Goal: Task Accomplishment & Management: Manage account settings

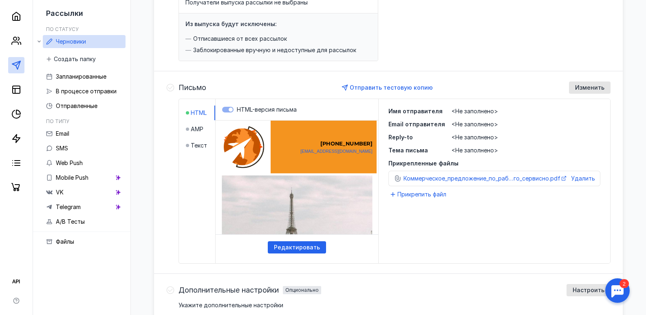
scroll to position [130, 0]
click at [583, 91] on div "Изменить" at bounding box center [590, 87] width 42 height 12
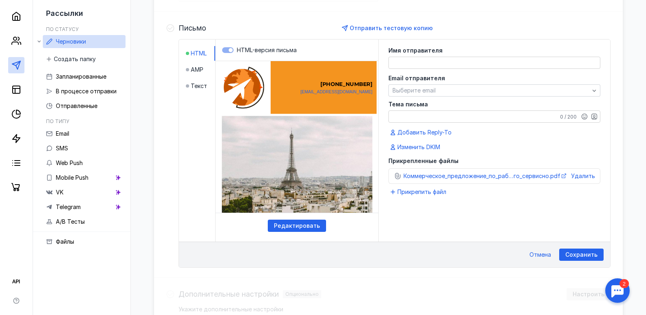
scroll to position [190, 0]
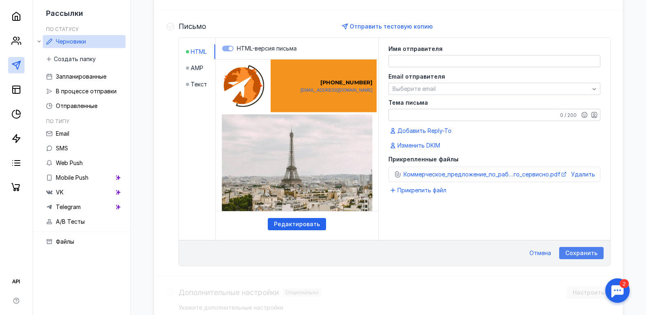
click at [583, 251] on span "Сохранить" at bounding box center [581, 253] width 32 height 7
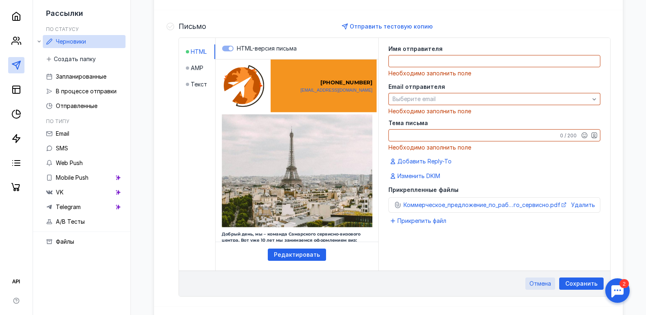
click at [538, 279] on div "Отмена" at bounding box center [540, 283] width 30 height 12
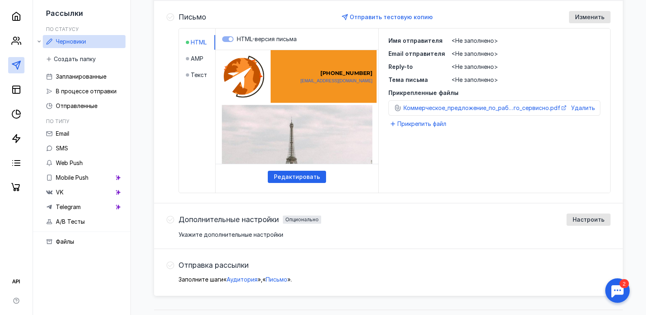
scroll to position [219, 0]
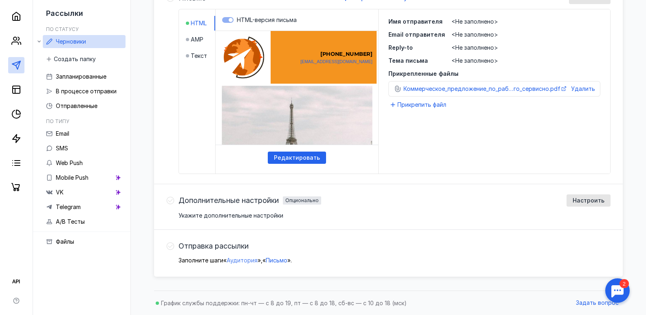
click at [241, 260] on span "Аудитория" at bounding box center [241, 260] width 31 height 7
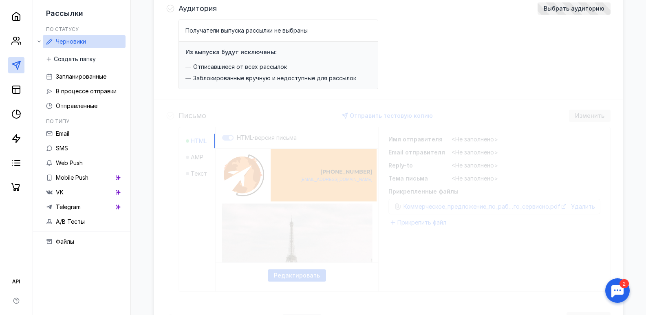
scroll to position [91, 0]
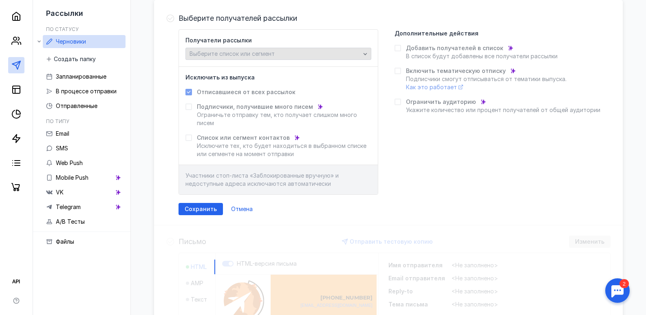
click at [362, 51] on icon "button" at bounding box center [365, 54] width 7 height 7
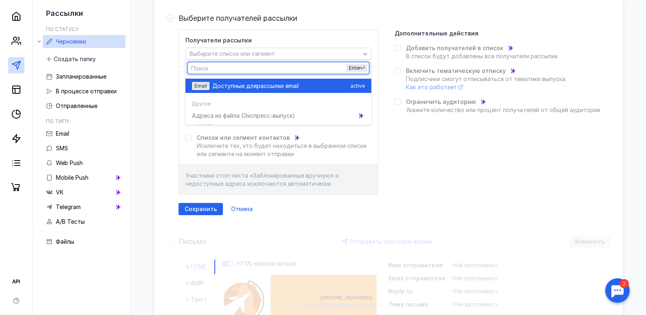
click at [201, 90] on div "Email Доступные для рассылки email active" at bounding box center [278, 86] width 173 height 14
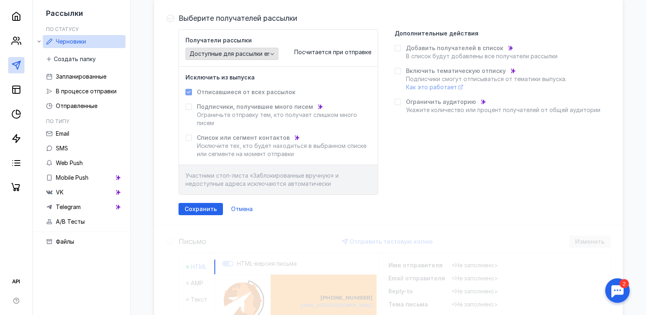
click at [258, 55] on span "Доступные для рассылки email" at bounding box center [233, 54] width 88 height 7
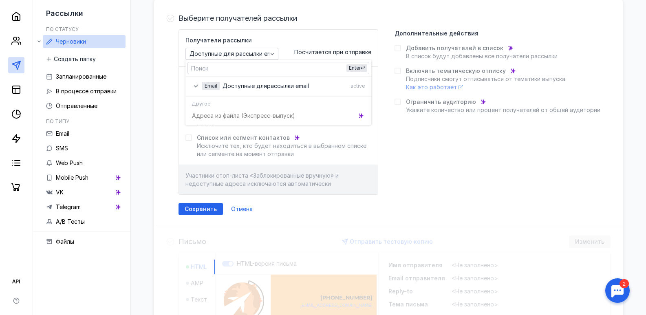
click at [235, 115] on div "Адреса из файла (Э кспресс-выпуск)" at bounding box center [278, 115] width 186 height 14
click at [547, 244] on div "Выберите получателей рассылки Получатели рассылки Доступные для рассылки email …" at bounding box center [388, 260] width 468 height 520
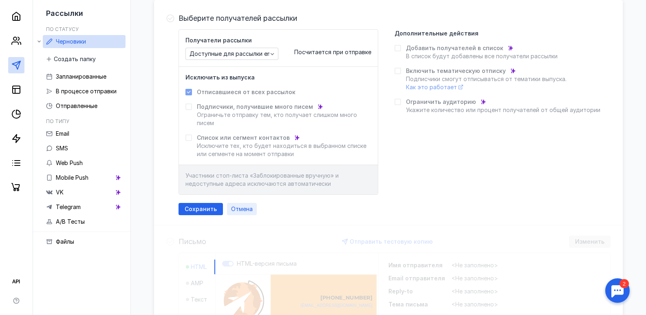
click at [240, 213] on div "Отмена" at bounding box center [242, 209] width 30 height 12
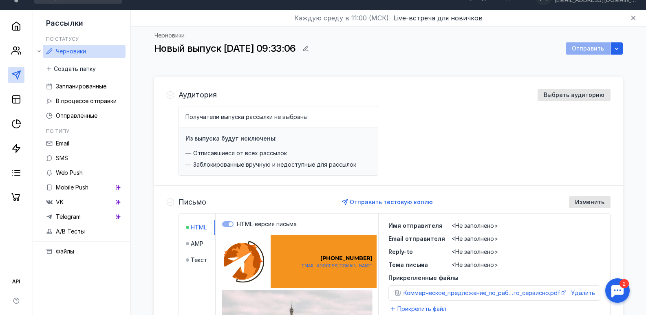
scroll to position [0, 0]
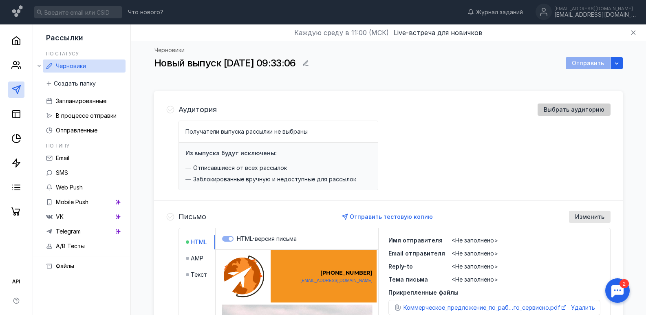
click at [566, 111] on span "Выбрать аудиторию" at bounding box center [573, 109] width 61 height 7
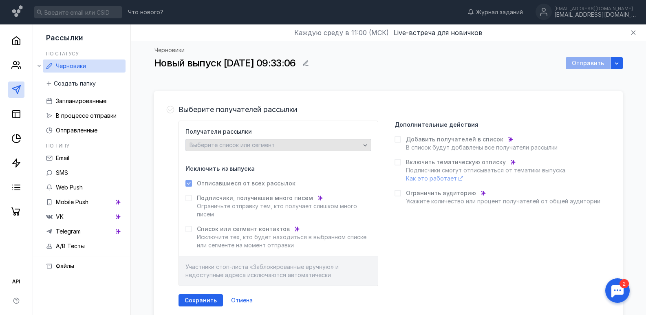
click at [358, 145] on div "Выберите список или сегмент" at bounding box center [274, 145] width 175 height 7
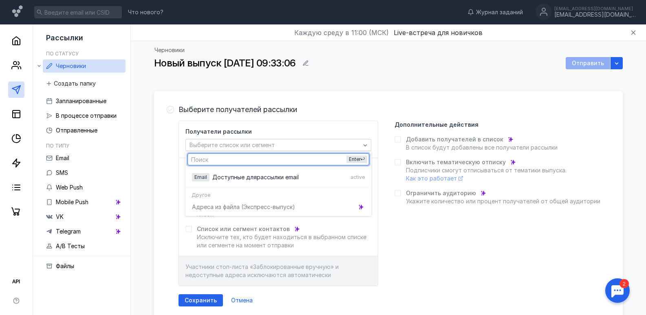
click at [355, 100] on div "Выберите получателей рассылки Получатели рассылки Выберите список или сегмент И…" at bounding box center [388, 204] width 468 height 223
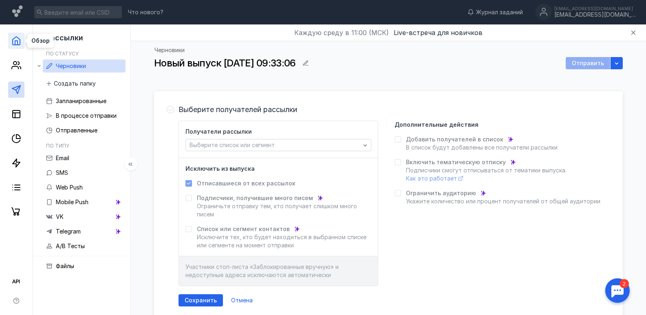
click at [16, 38] on icon at bounding box center [16, 41] width 10 height 10
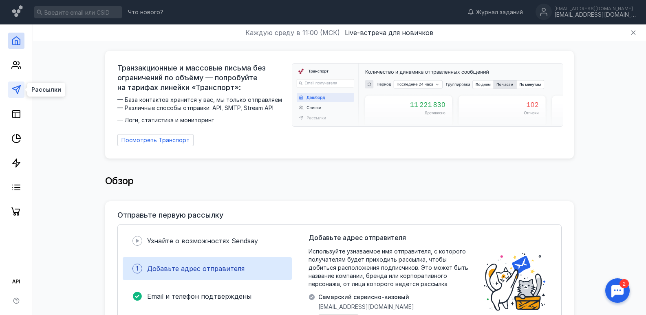
click at [15, 93] on icon at bounding box center [16, 90] width 10 height 10
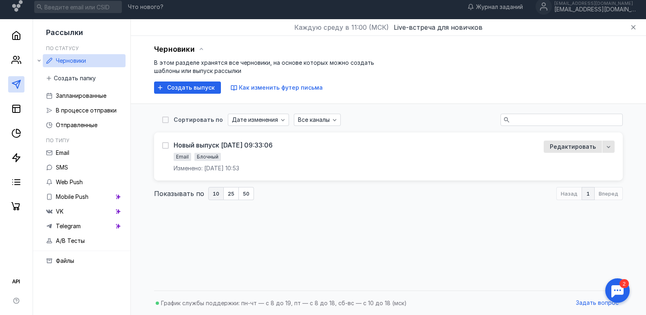
scroll to position [3, 0]
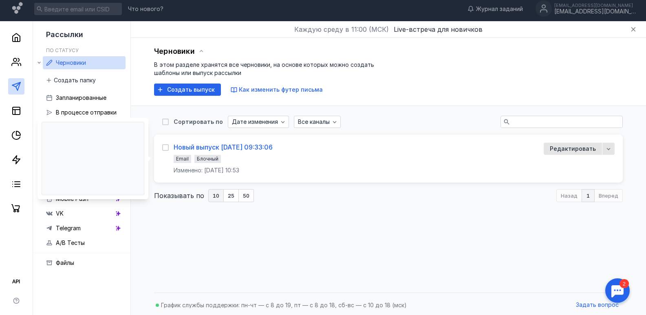
click at [215, 145] on div "Новый выпуск [DATE] 09:33:06" at bounding box center [223, 147] width 99 height 8
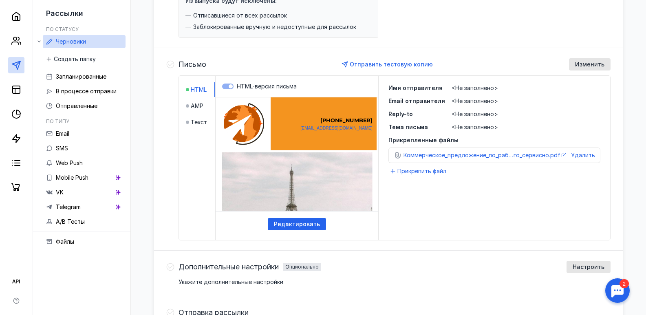
scroll to position [155, 0]
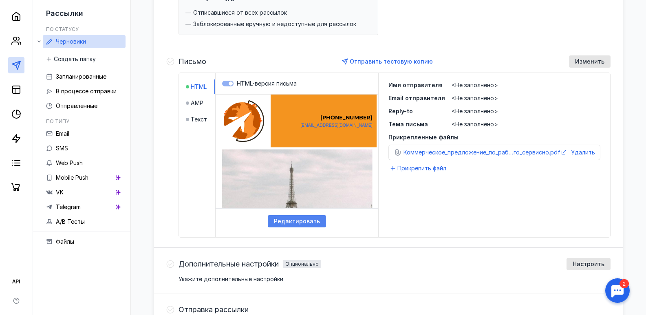
click at [318, 224] on span "Редактировать" at bounding box center [297, 221] width 46 height 7
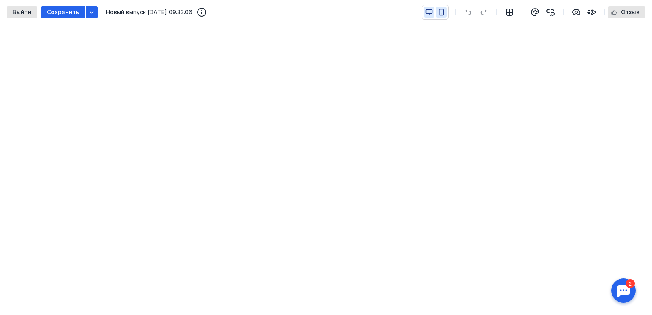
click at [442, 10] on icon "button" at bounding box center [440, 12] width 7 height 7
click at [425, 10] on button "button" at bounding box center [429, 12] width 11 height 11
click at [20, 9] on span "Выйти" at bounding box center [22, 12] width 19 height 7
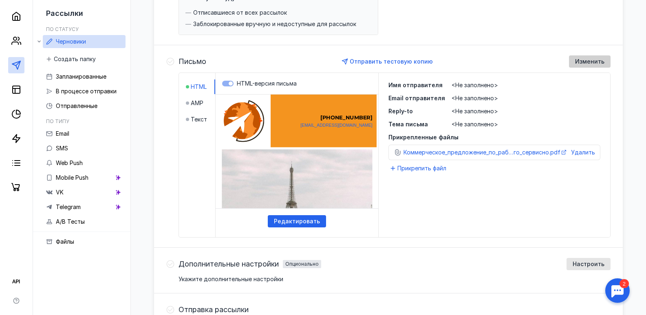
click at [599, 59] on span "Изменить" at bounding box center [589, 61] width 29 height 7
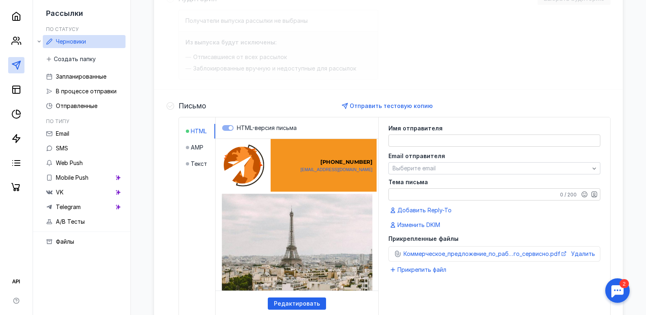
scroll to position [25, 0]
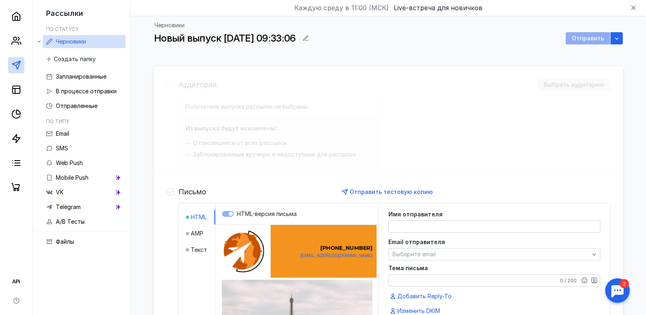
click at [574, 82] on div "Аудитория Выбрать аудиторию Получатели выпуска рассылки не выбраны Из выпуска б…" at bounding box center [388, 300] width 468 height 468
click at [309, 37] on icon "button" at bounding box center [305, 38] width 7 height 7
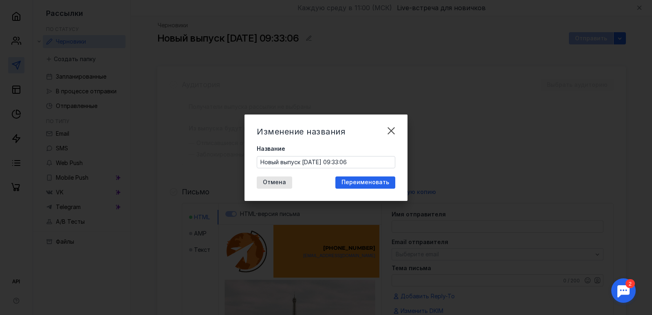
click at [366, 165] on input "Новый выпуск [DATE] 09:33:06" at bounding box center [326, 161] width 138 height 11
drag, startPoint x: 366, startPoint y: 165, endPoint x: 150, endPoint y: 170, distance: 216.0
click at [150, 170] on div "Изменение названия Название Новый выпуск [DATE] 09:33:06 Отмена Переименовать" at bounding box center [326, 157] width 652 height 315
type input "H"
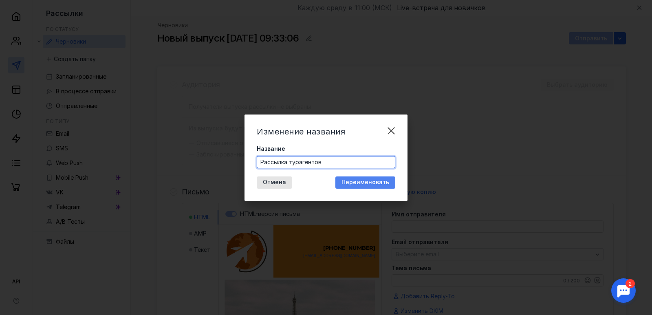
type input "Рассылка турагентов"
click at [349, 185] on span "Переименовать" at bounding box center [365, 182] width 48 height 7
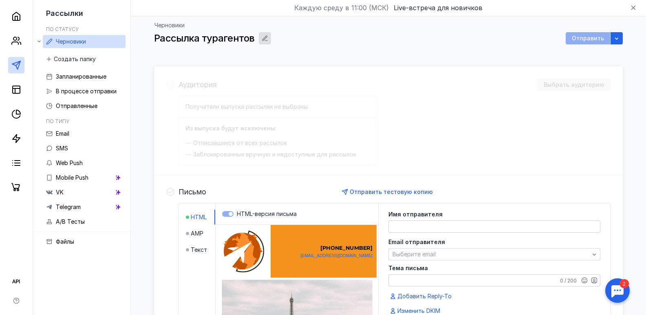
click at [262, 35] on icon "button" at bounding box center [265, 38] width 7 height 7
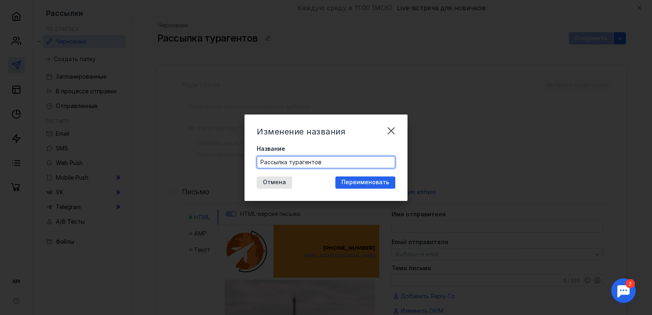
click at [329, 158] on input "Рассылка турагентов" at bounding box center [326, 161] width 138 height 11
type input "Рассылка турагентам"
click at [358, 178] on div "Переименовать" at bounding box center [365, 182] width 60 height 12
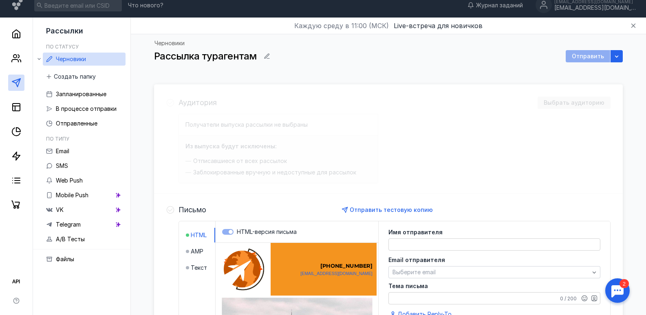
scroll to position [0, 0]
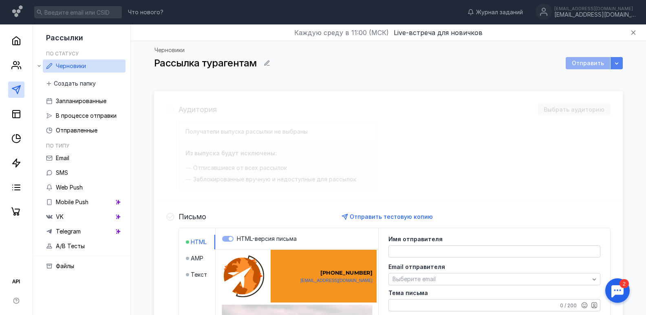
click at [614, 63] on icon "button" at bounding box center [616, 63] width 7 height 7
click at [635, 31] on icon "button" at bounding box center [633, 33] width 4 height 4
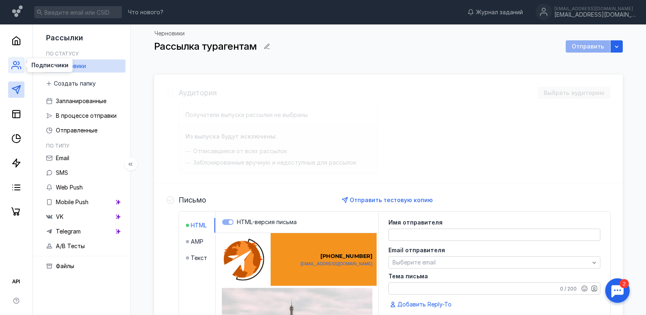
click at [14, 69] on icon at bounding box center [16, 65] width 10 height 10
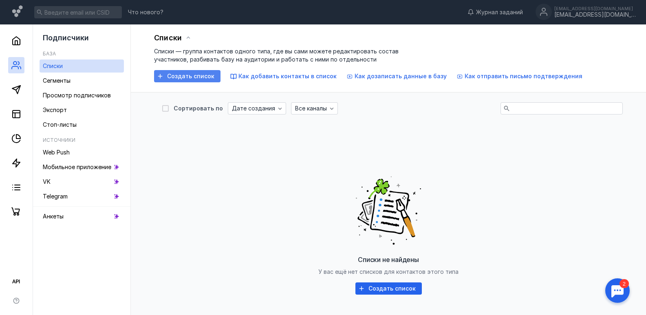
click at [178, 81] on div "Создать список" at bounding box center [187, 76] width 66 height 12
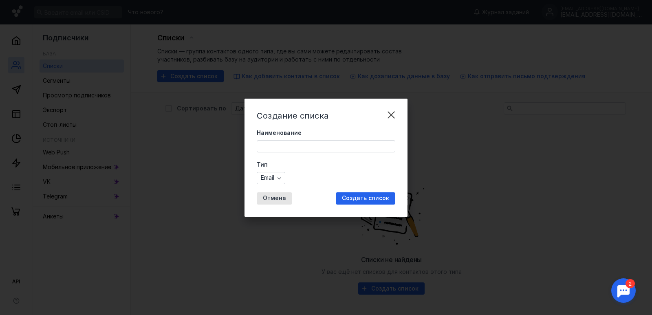
click at [281, 148] on input "Наименование" at bounding box center [326, 146] width 138 height 11
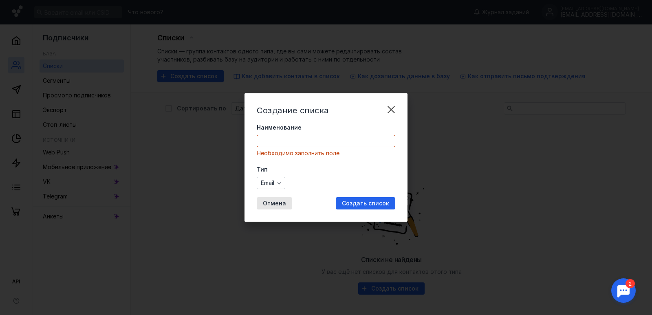
click at [281, 148] on div "Наименование Необходимо заполнить поле" at bounding box center [326, 140] width 138 height 34
click at [280, 141] on input "Наименование" at bounding box center [326, 140] width 138 height 11
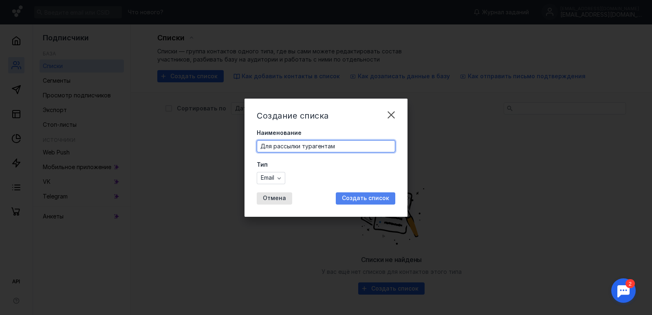
type input "Для рассылки турагентам"
click at [387, 197] on span "Создать список" at bounding box center [365, 198] width 47 height 7
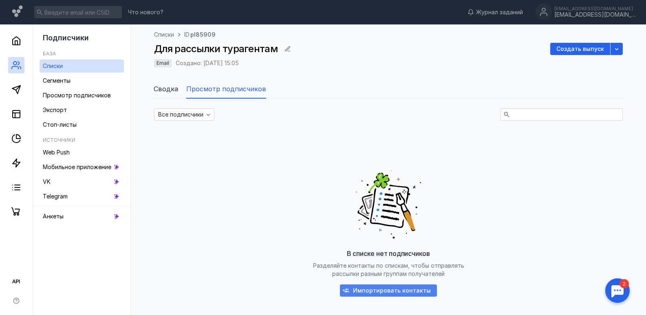
click at [353, 288] on div "Импортировать контакты" at bounding box center [392, 290] width 86 height 7
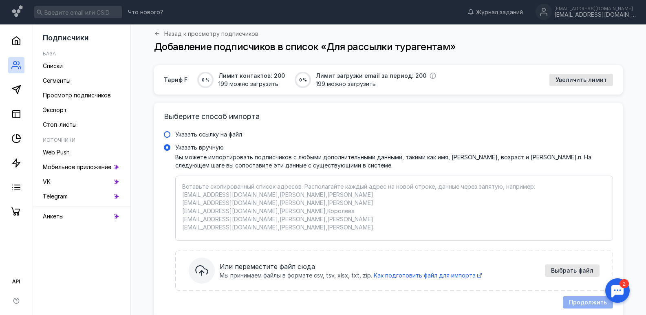
click at [230, 135] on span "Указать ссылку на файл" at bounding box center [208, 134] width 67 height 7
click at [0, 0] on input "Указать ссылку на файл" at bounding box center [0, 0] width 0 height 0
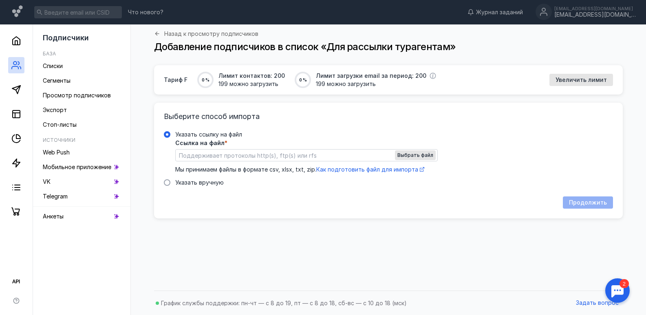
click at [270, 157] on input "Указать ссылку на файл Ссылка на файл * Выбрать файл Мы принимаем файлы в форма…" at bounding box center [307, 154] width 262 height 11
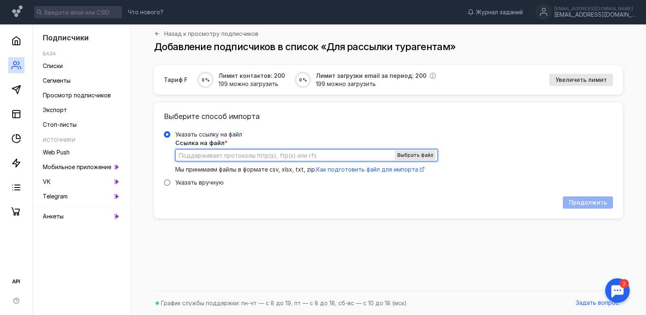
paste input "[URL][DOMAIN_NAME]"
click at [239, 151] on input "[URL][DOMAIN_NAME]" at bounding box center [307, 154] width 262 height 11
drag, startPoint x: 239, startPoint y: 151, endPoint x: 94, endPoint y: 145, distance: 145.6
click at [94, 145] on div "Подписчики База Списки Сегменты Просмотр подписчиков Экспорт Стоп-листы Источни…" at bounding box center [323, 169] width 646 height 290
paste input "[DOMAIN_NAME][URL]"
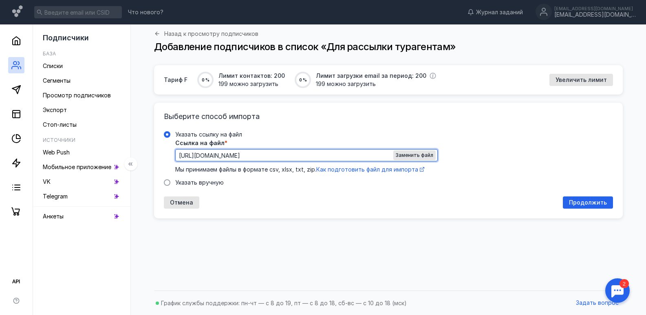
scroll to position [0, 103]
type input "[URL][DOMAIN_NAME]"
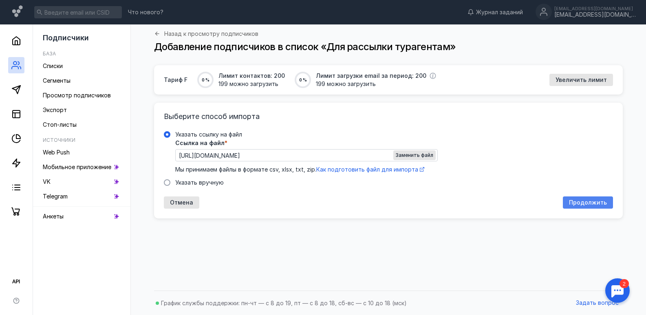
click at [573, 203] on span "Продолжить" at bounding box center [588, 202] width 38 height 7
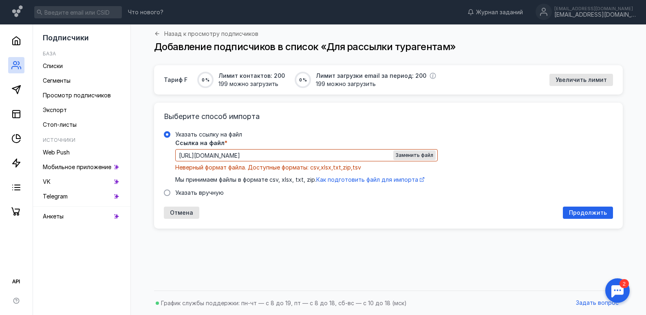
click at [178, 156] on input "[URL][DOMAIN_NAME]" at bounding box center [307, 154] width 262 height 11
drag, startPoint x: 180, startPoint y: 156, endPoint x: 565, endPoint y: 186, distance: 385.3
click at [565, 186] on div "Указать ссылку на файл Ссылка на файл * [URL][DOMAIN_NAME] Заменить файл Неверн…" at bounding box center [388, 163] width 449 height 66
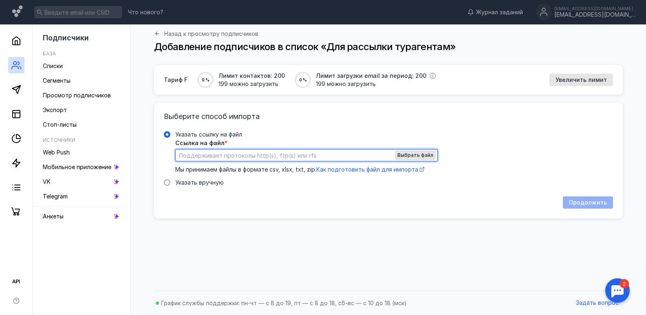
scroll to position [0, 0]
click at [434, 154] on div "Выбрать файл" at bounding box center [415, 155] width 38 height 6
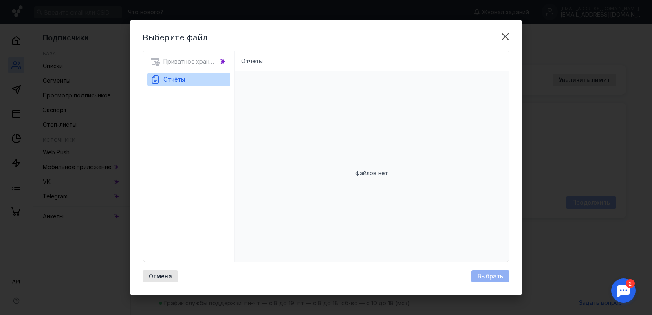
click at [203, 62] on div "Приватное хранилище" at bounding box center [188, 64] width 83 height 18
click at [376, 178] on div "Файлов нет" at bounding box center [372, 173] width 275 height 204
click at [280, 71] on div "Файлов нет" at bounding box center [372, 173] width 275 height 204
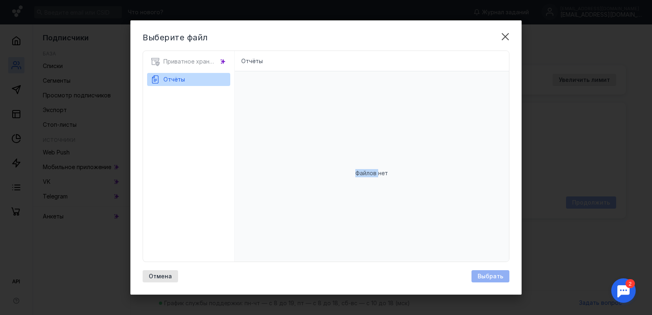
click at [369, 161] on div "Файлов нет" at bounding box center [372, 173] width 275 height 204
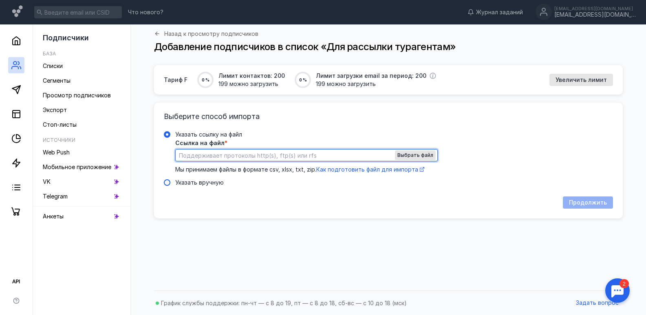
click at [202, 180] on span "Указать вручную" at bounding box center [199, 182] width 48 height 7
click at [0, 0] on input "Указать вручную" at bounding box center [0, 0] width 0 height 0
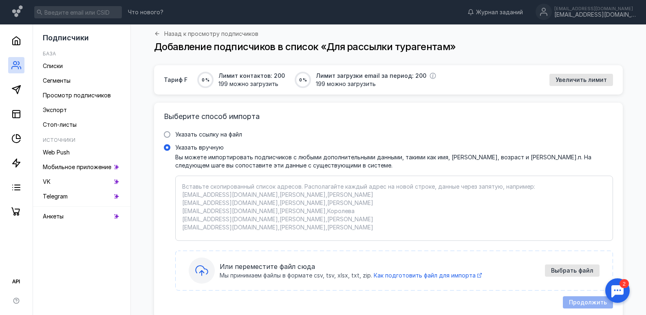
click at [341, 276] on span "Мы принимаем файлы в формате csv, tsv, xlsx, txt, zip." at bounding box center [296, 275] width 152 height 8
click at [0, 0] on input "Указать вручную" at bounding box center [0, 0] width 0 height 0
click at [206, 270] on icon at bounding box center [201, 270] width 13 height 13
click at [0, 0] on input "Указать вручную" at bounding box center [0, 0] width 0 height 0
click at [206, 270] on icon at bounding box center [201, 270] width 13 height 13
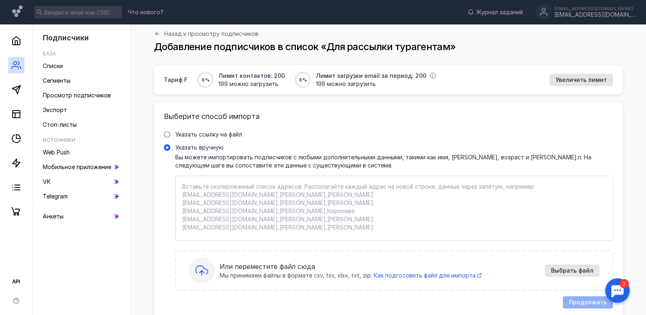
click at [0, 0] on input "Указать вручную" at bounding box center [0, 0] width 0 height 0
click at [206, 270] on icon at bounding box center [201, 270] width 13 height 13
click at [0, 0] on input "Указать вручную" at bounding box center [0, 0] width 0 height 0
click at [557, 268] on span "Выбрать файл" at bounding box center [572, 270] width 42 height 7
click at [567, 272] on span "Выбрать файл" at bounding box center [572, 270] width 42 height 7
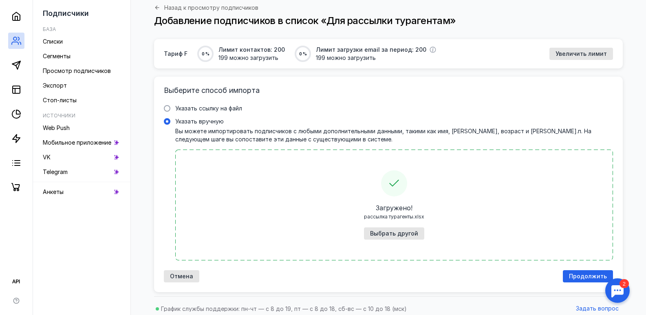
scroll to position [32, 0]
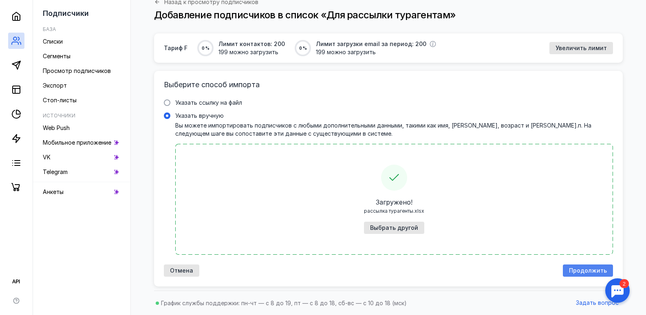
click at [574, 268] on span "Продолжить" at bounding box center [588, 270] width 38 height 7
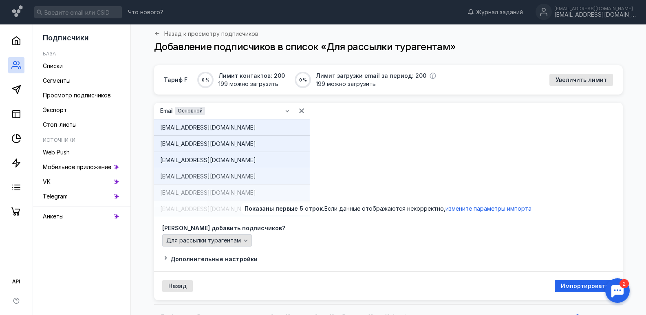
click at [239, 242] on span "Для рассылки турагентам" at bounding box center [203, 240] width 75 height 7
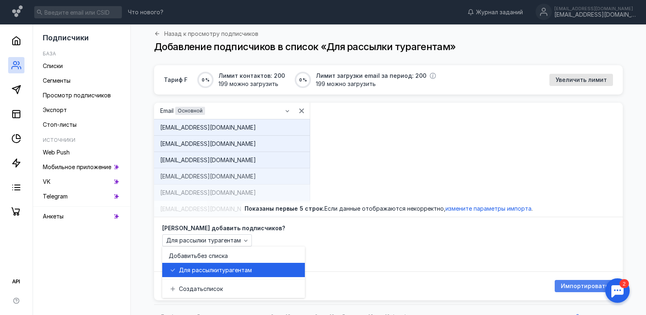
click at [580, 283] on span "Импортировать" at bounding box center [585, 286] width 48 height 7
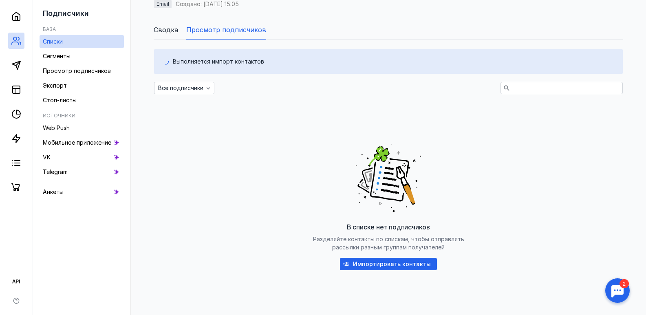
scroll to position [51, 0]
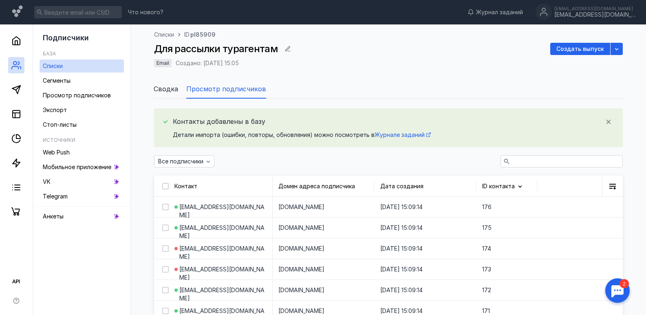
click at [170, 88] on span "Сводка" at bounding box center [166, 89] width 24 height 10
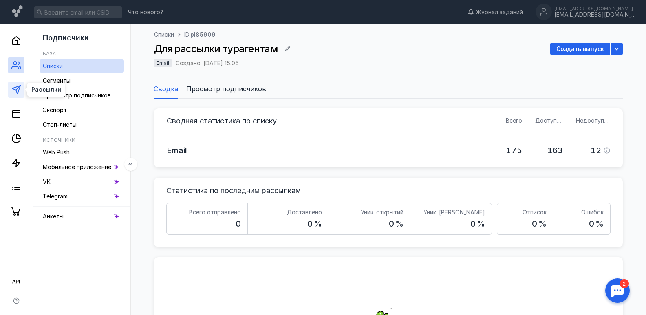
click at [17, 86] on icon at bounding box center [16, 90] width 10 height 10
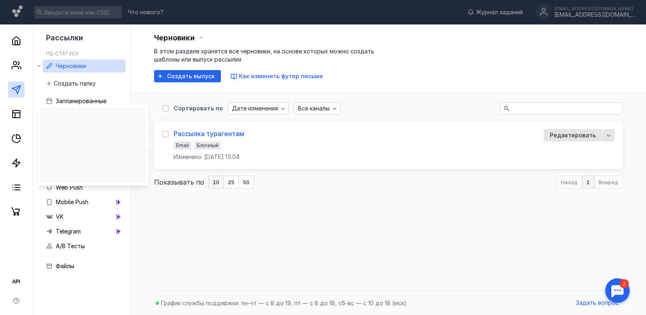
click at [205, 136] on div "Рассылка турагентам" at bounding box center [209, 134] width 70 height 8
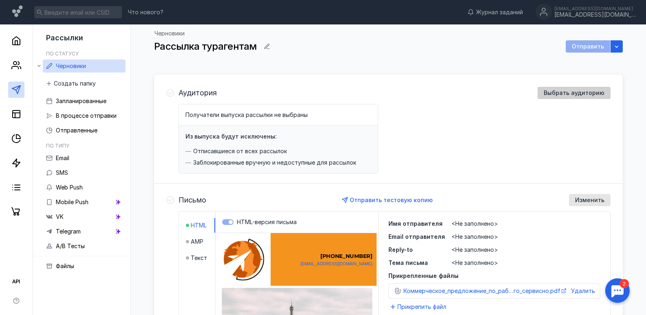
click at [577, 96] on span "Выбрать аудиторию" at bounding box center [573, 93] width 61 height 7
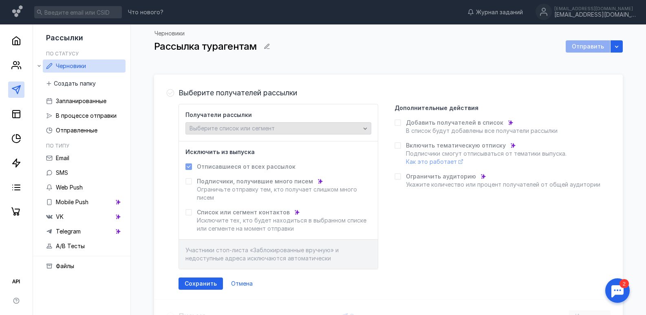
click at [362, 131] on icon "button" at bounding box center [365, 128] width 7 height 7
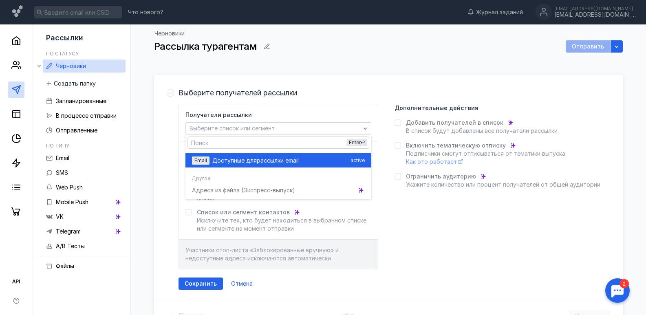
click at [292, 161] on span "рассылки email" at bounding box center [278, 160] width 42 height 8
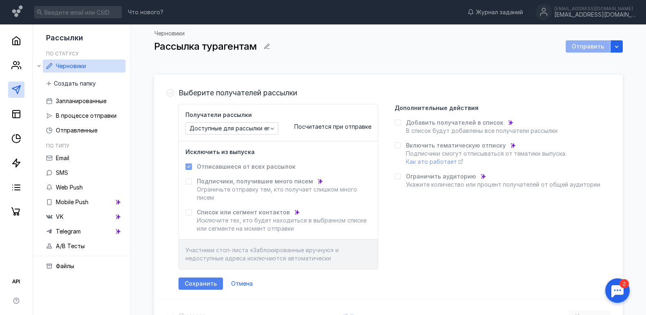
click at [202, 283] on span "Сохранить" at bounding box center [201, 283] width 32 height 7
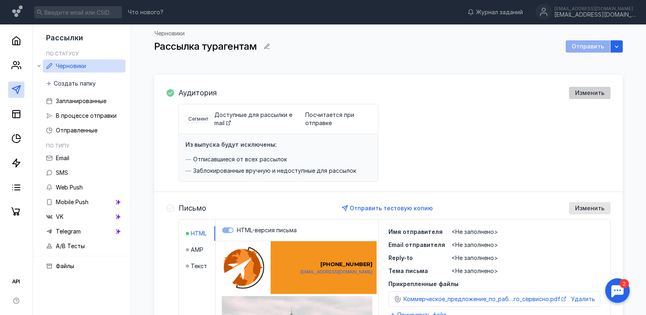
click at [599, 92] on span "Изменить" at bounding box center [589, 93] width 29 height 7
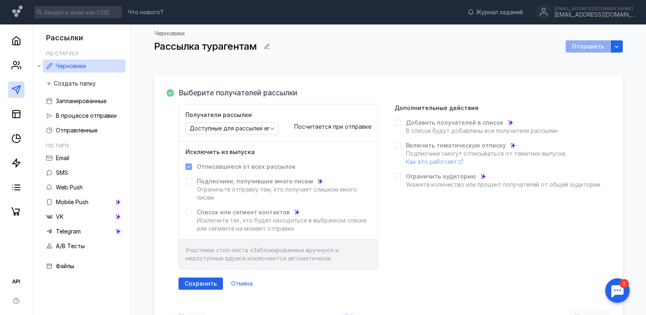
click at [273, 94] on span "Выберите получателей рассылки" at bounding box center [237, 93] width 119 height 8
click at [268, 127] on div "button" at bounding box center [272, 128] width 8 height 8
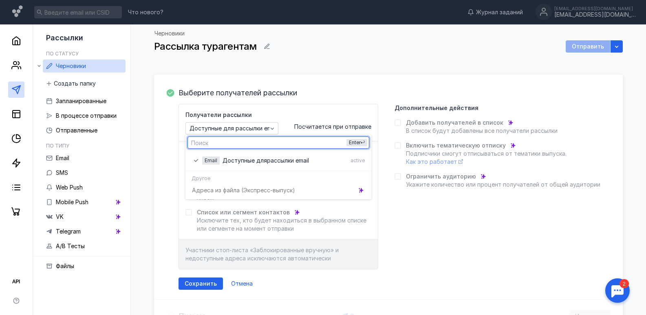
click at [350, 97] on div "Выберите получателей рассылки" at bounding box center [394, 93] width 432 height 12
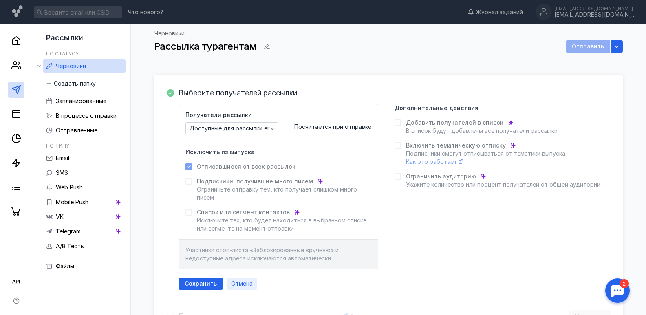
click at [249, 282] on span "Отмена" at bounding box center [242, 283] width 22 height 7
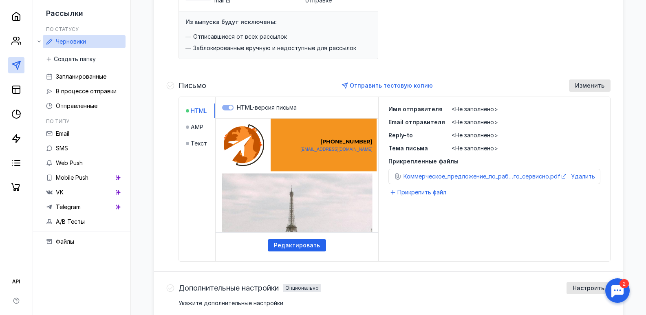
scroll to position [124, 0]
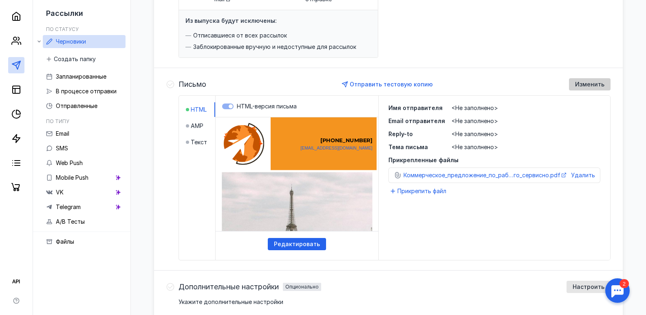
click at [588, 85] on span "Изменить" at bounding box center [589, 84] width 29 height 7
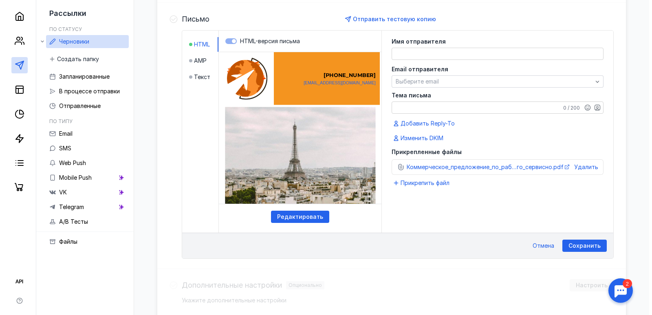
scroll to position [191, 0]
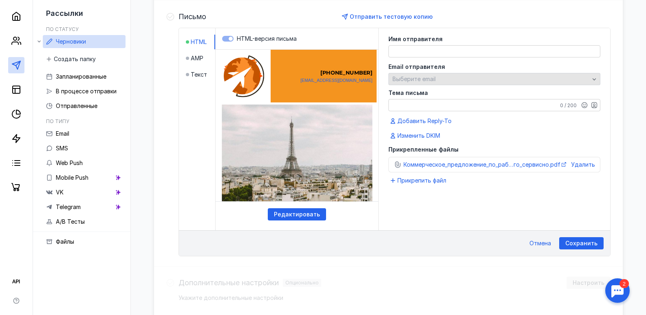
click at [585, 78] on div "Выберите email" at bounding box center [490, 79] width 201 height 7
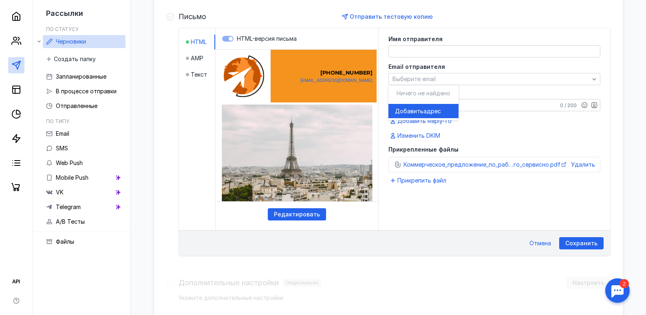
click at [438, 53] on textarea at bounding box center [494, 51] width 211 height 11
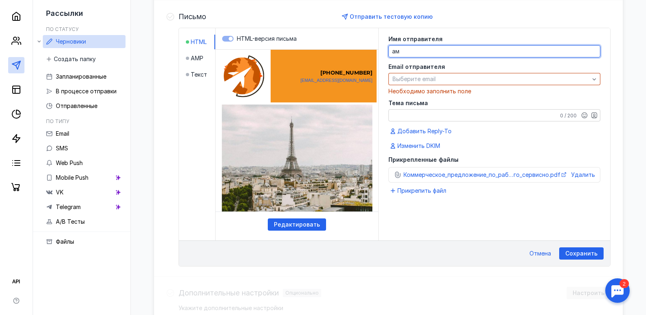
type textarea "[PERSON_NAME]"
type textarea "f"
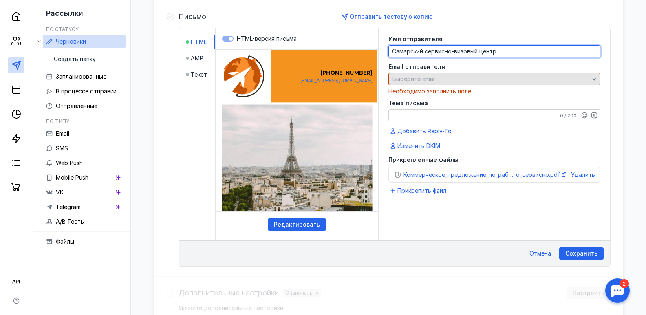
type textarea "Самарский сервисно-визовый центр"
click at [590, 81] on div "button" at bounding box center [594, 79] width 8 height 8
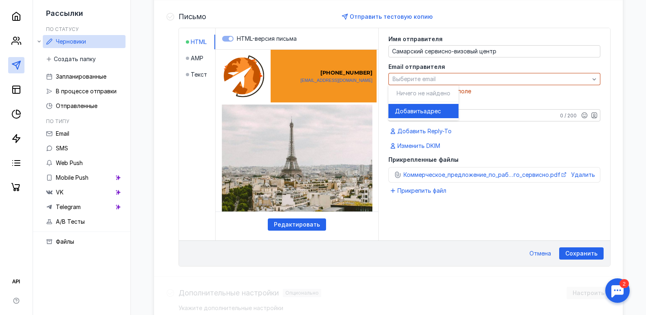
click at [637, 108] on div "Черновики Рассылка турагентам Отправить Аудитория Изменить Сегмент Доступные дл…" at bounding box center [388, 106] width 499 height 546
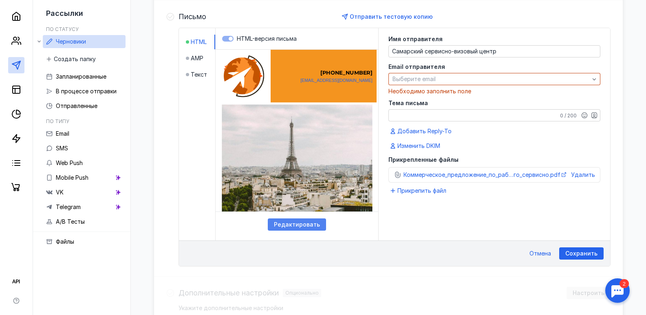
click at [297, 221] on span "Редактировать" at bounding box center [297, 224] width 46 height 7
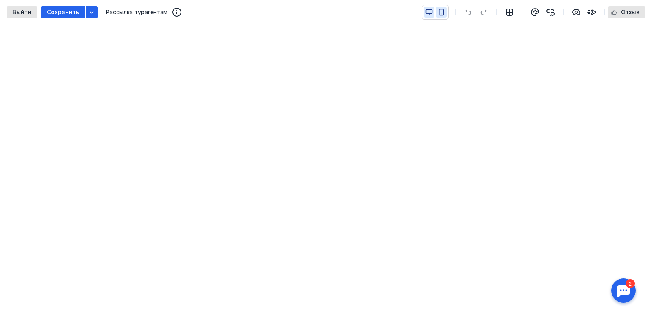
click at [444, 11] on icon "button" at bounding box center [441, 12] width 4 height 6
click at [428, 13] on icon "button" at bounding box center [428, 12] width 7 height 7
click at [577, 10] on icon "button" at bounding box center [576, 12] width 10 height 10
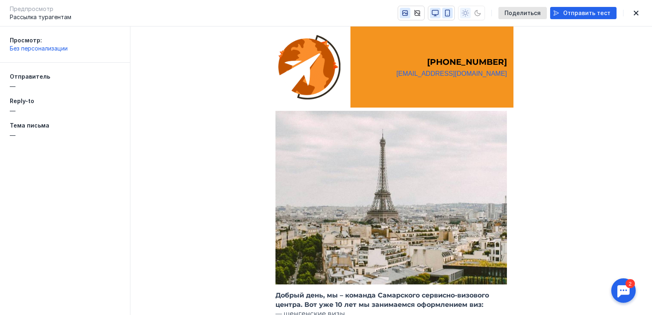
click at [451, 15] on icon "button" at bounding box center [447, 12] width 7 height 7
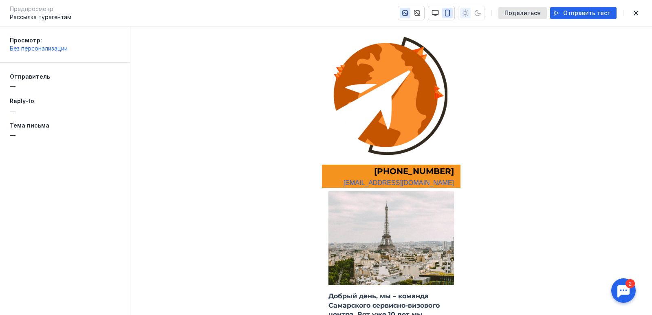
click at [409, 13] on icon "button" at bounding box center [404, 12] width 7 height 7
click at [437, 12] on button "button" at bounding box center [435, 13] width 11 height 11
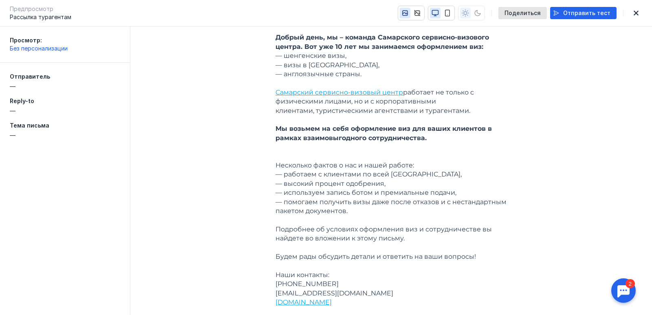
scroll to position [257, 0]
click at [282, 75] on p "— англоязычные страны." at bounding box center [390, 74] width 231 height 9
